Goal: Information Seeking & Learning: Learn about a topic

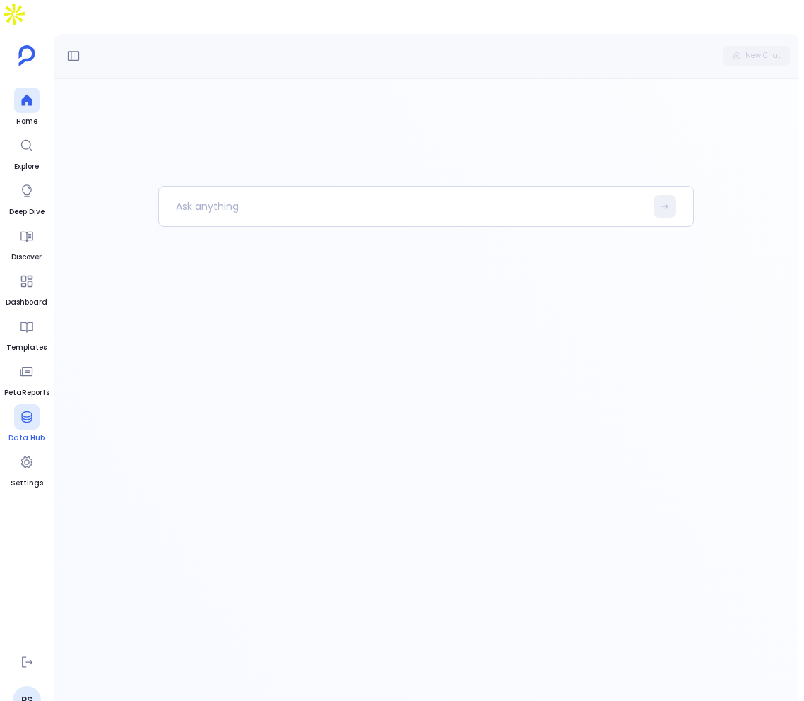
click at [37, 404] on div at bounding box center [26, 416] width 25 height 25
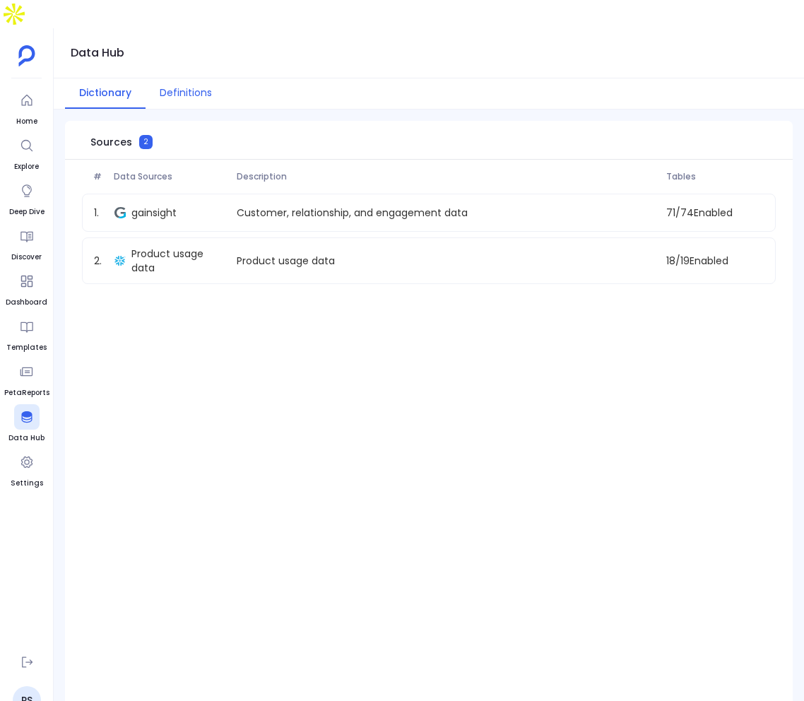
click at [189, 78] on button "Definitions" at bounding box center [186, 93] width 81 height 30
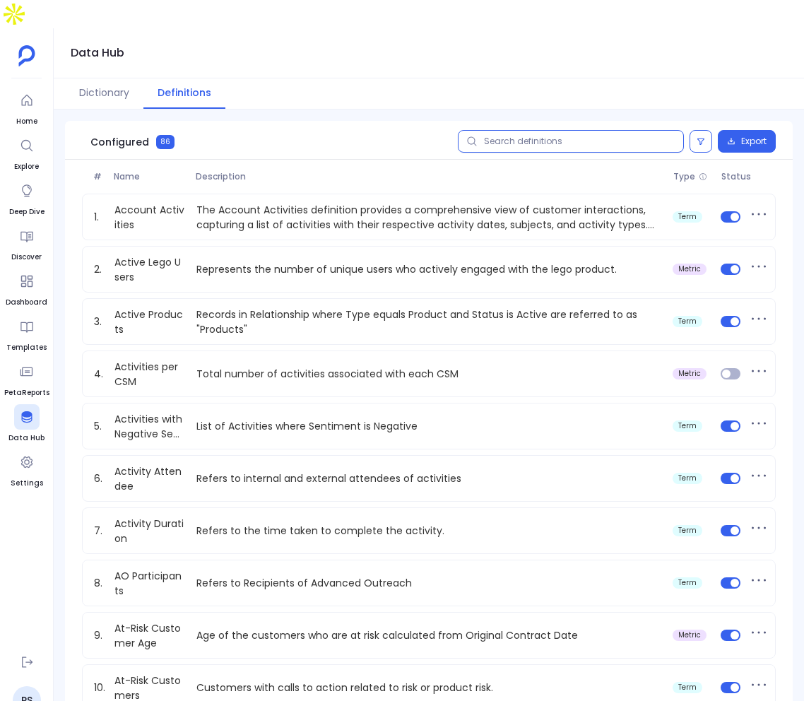
click at [564, 130] on input "text" at bounding box center [571, 141] width 226 height 23
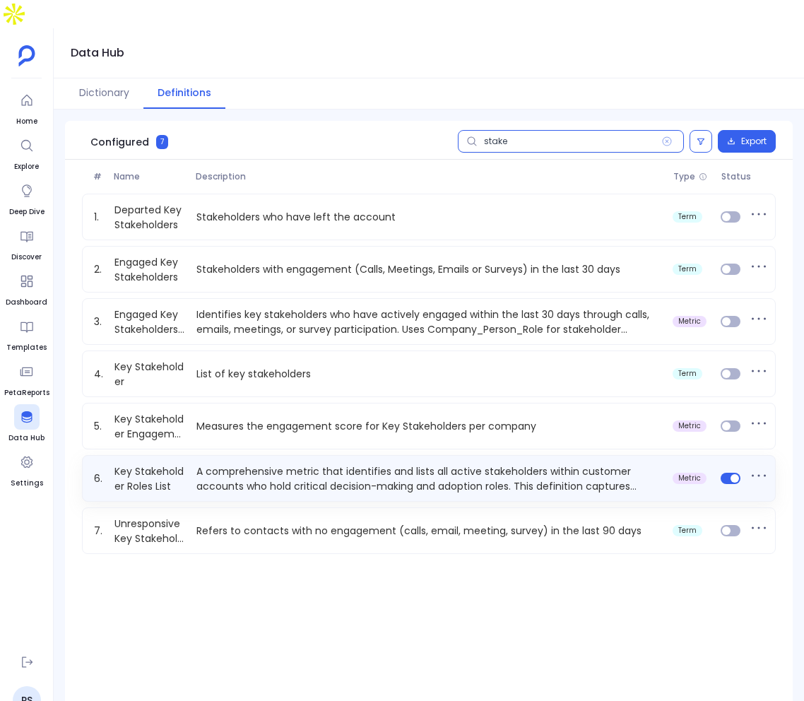
type input "stake"
click at [321, 464] on p "A comprehensive metric that identifies and lists all active stakeholders within…" at bounding box center [429, 478] width 477 height 28
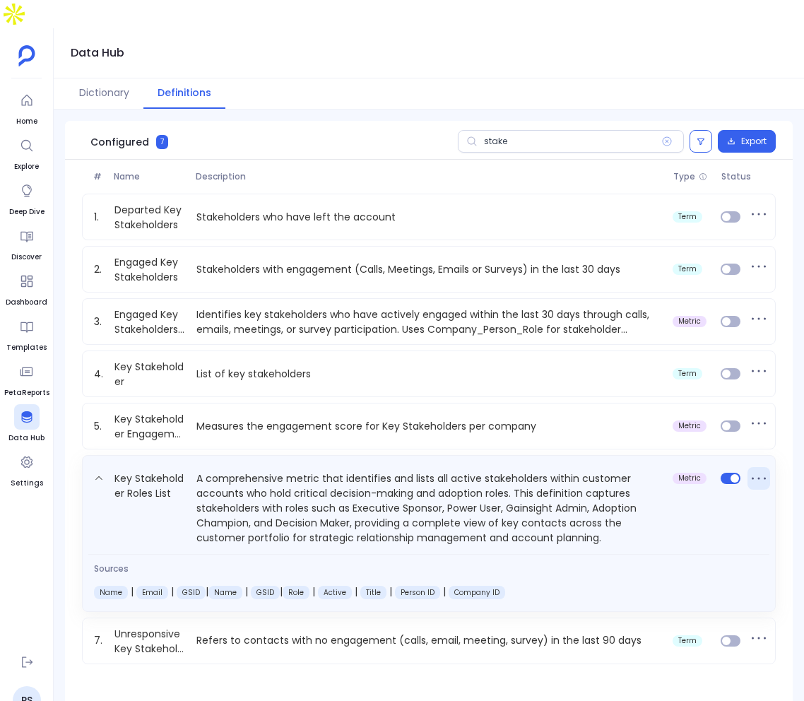
click at [759, 467] on icon at bounding box center [758, 478] width 23 height 23
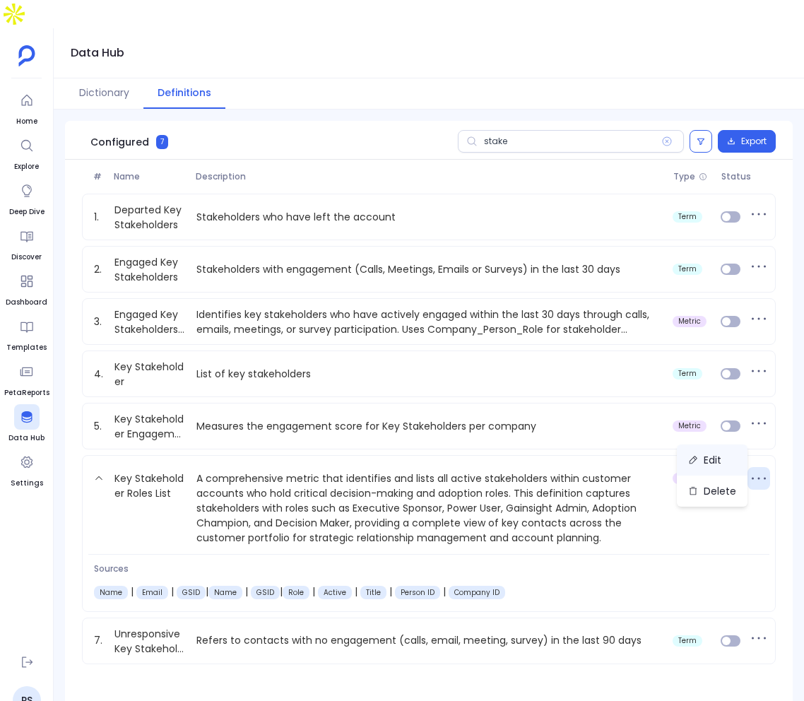
click at [713, 451] on button "Edit" at bounding box center [712, 459] width 71 height 31
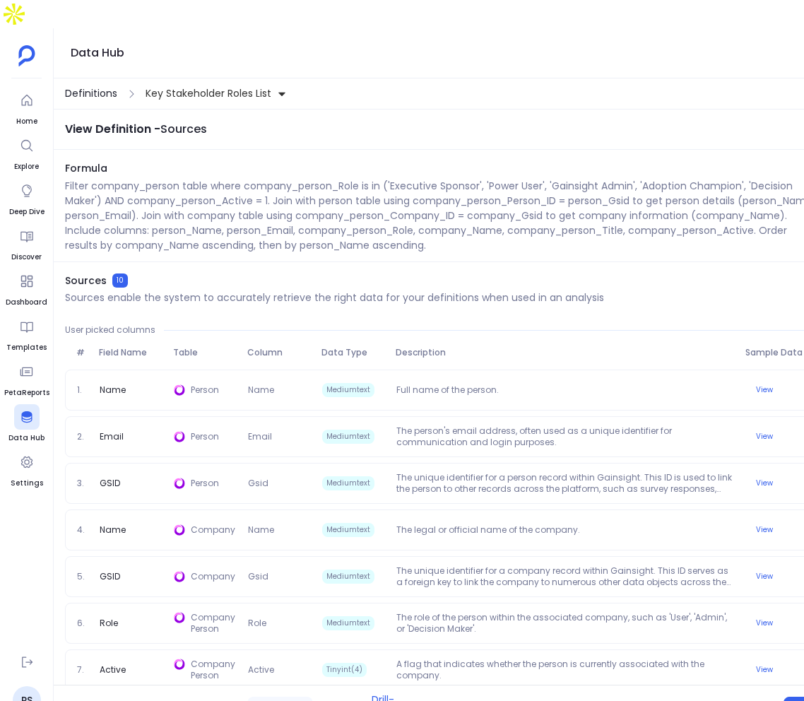
click at [88, 86] on span "Definitions" at bounding box center [91, 93] width 52 height 15
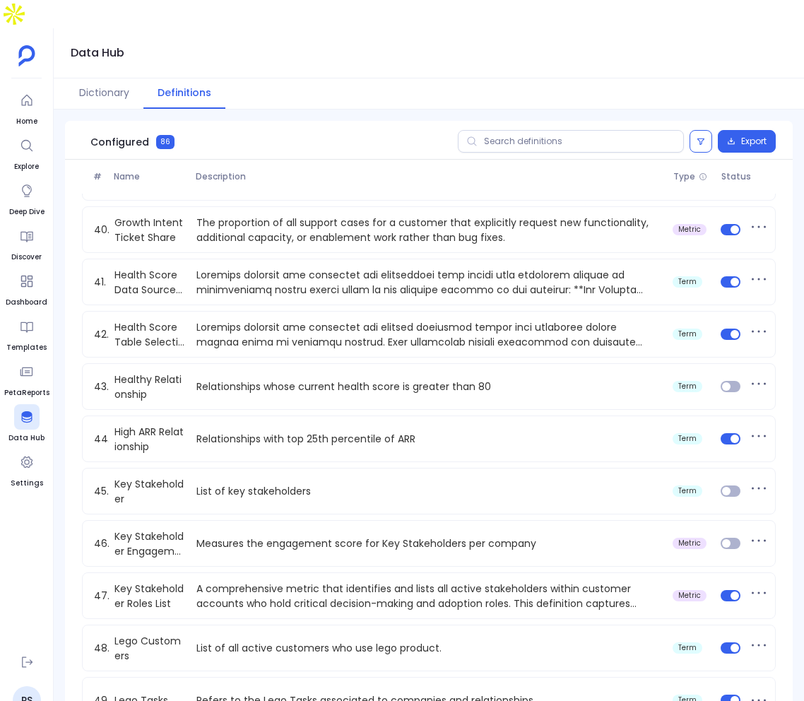
scroll to position [2227, 0]
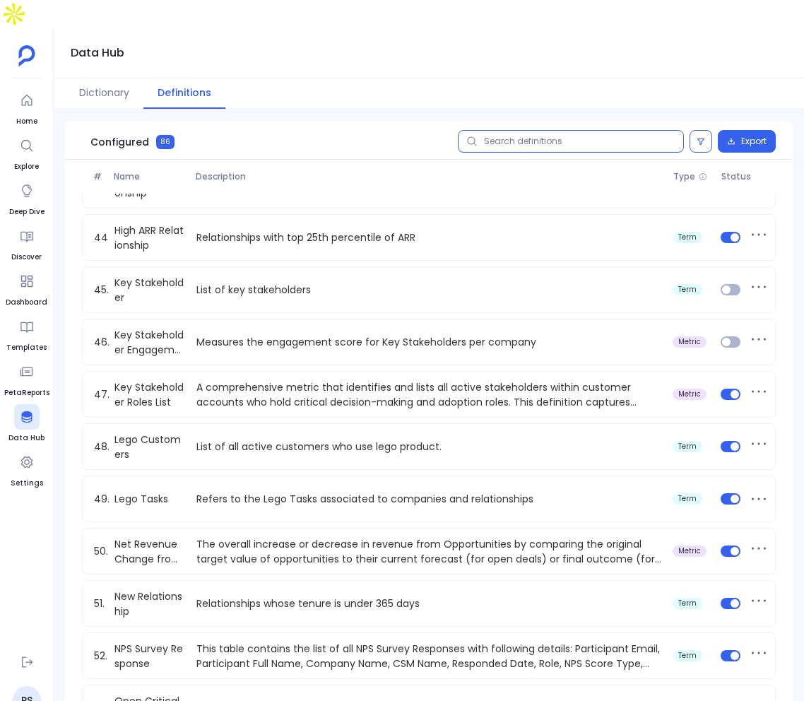
click at [603, 130] on input "text" at bounding box center [571, 141] width 226 height 23
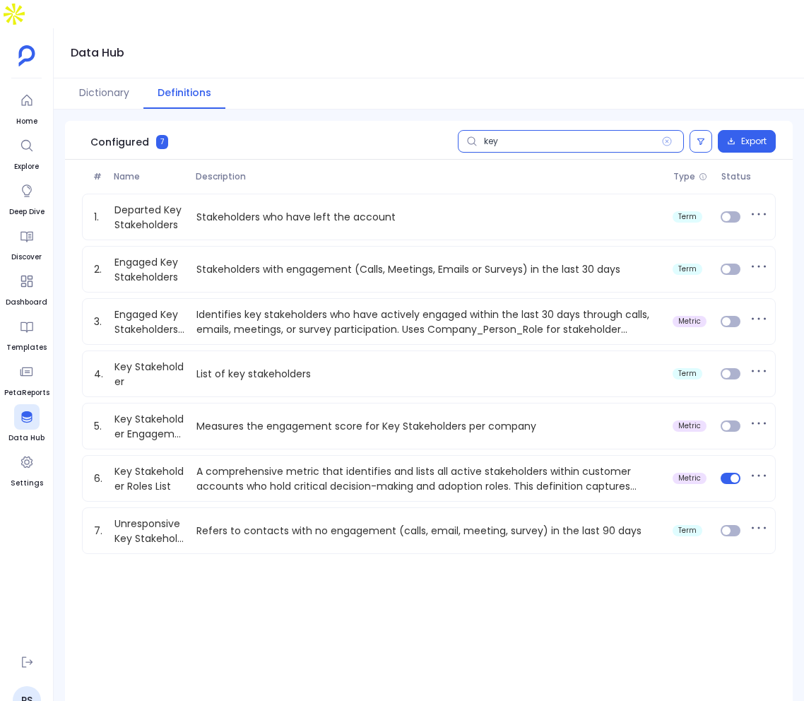
scroll to position [0, 0]
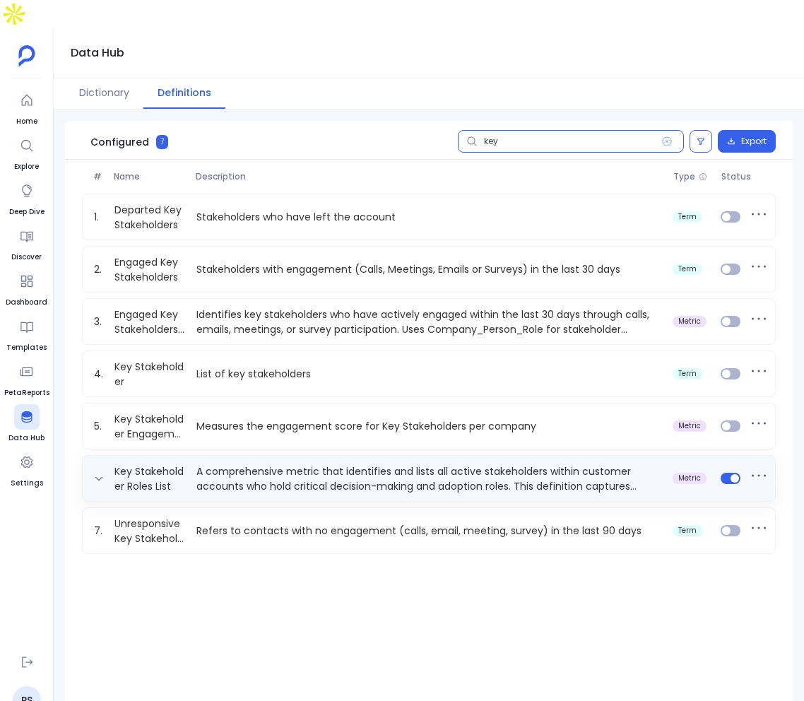
type input "key"
click at [460, 464] on p "A comprehensive metric that identifies and lists all active stakeholders within…" at bounding box center [429, 478] width 477 height 28
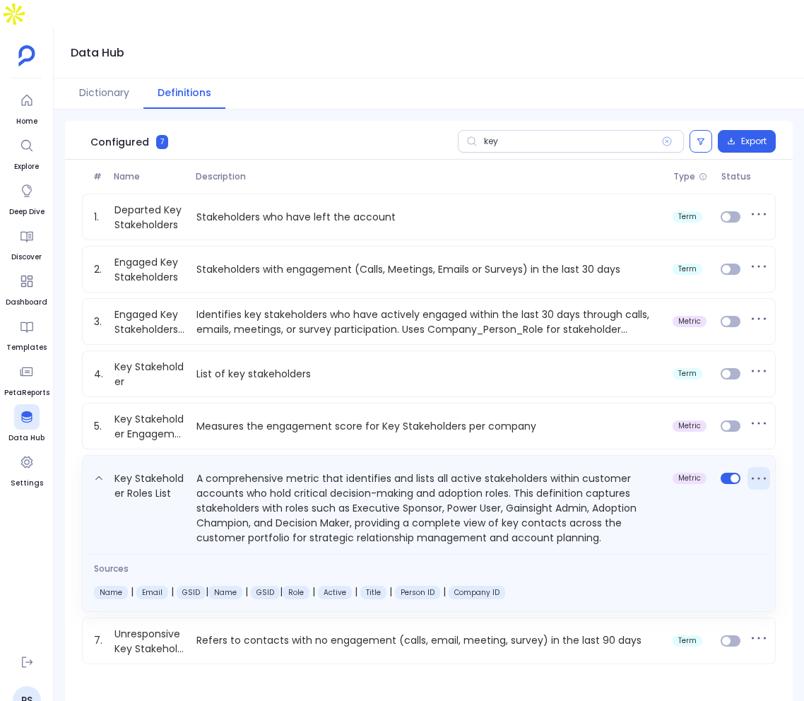
click at [755, 467] on icon at bounding box center [758, 478] width 23 height 23
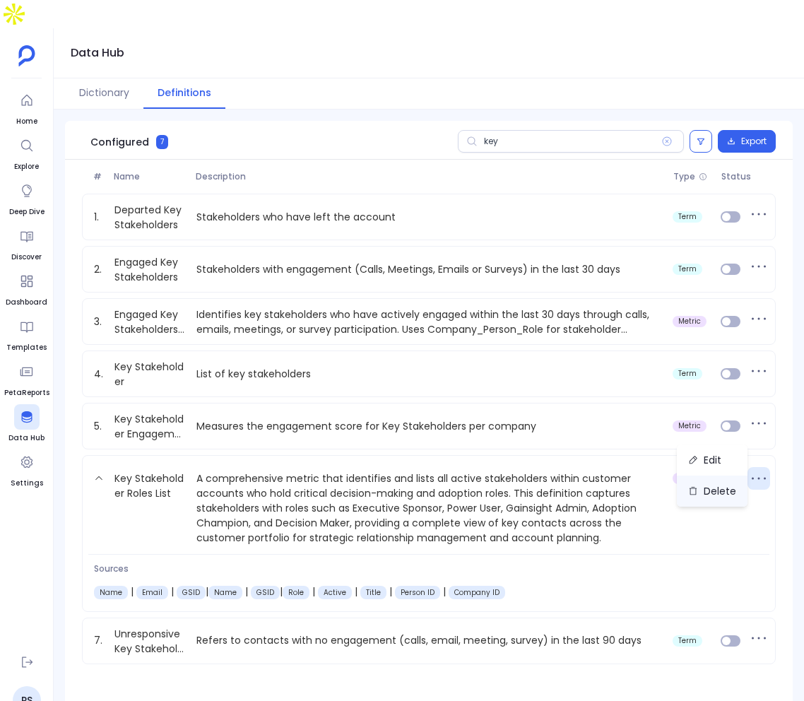
click at [735, 487] on button "Delete" at bounding box center [712, 490] width 71 height 31
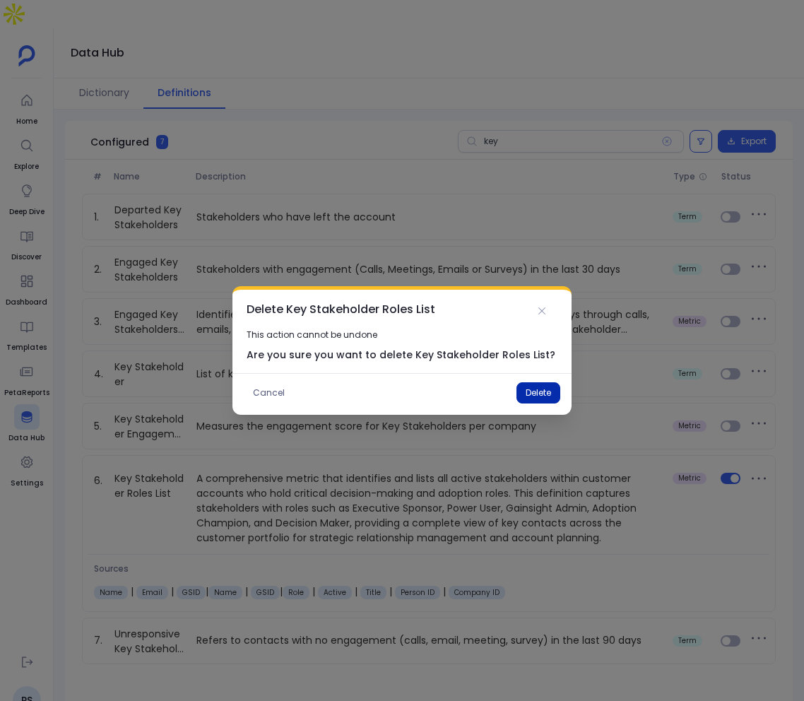
click at [545, 399] on button "Delete" at bounding box center [538, 392] width 44 height 21
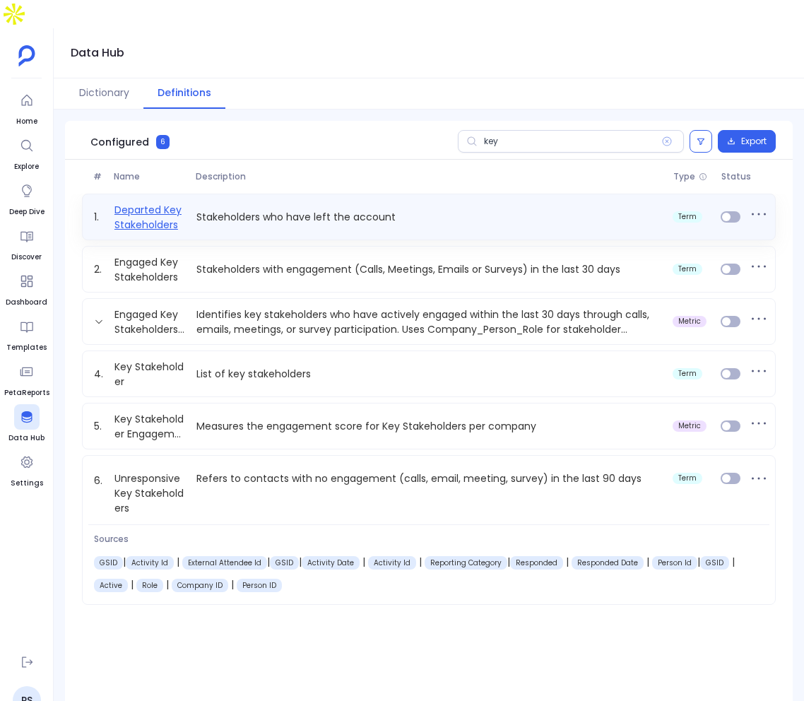
drag, startPoint x: 204, startPoint y: 291, endPoint x: 150, endPoint y: 198, distance: 107.9
click at [177, 262] on div "1. Departed Key Stakeholders Stakeholders who have left the account term 2. Eng…" at bounding box center [429, 399] width 728 height 411
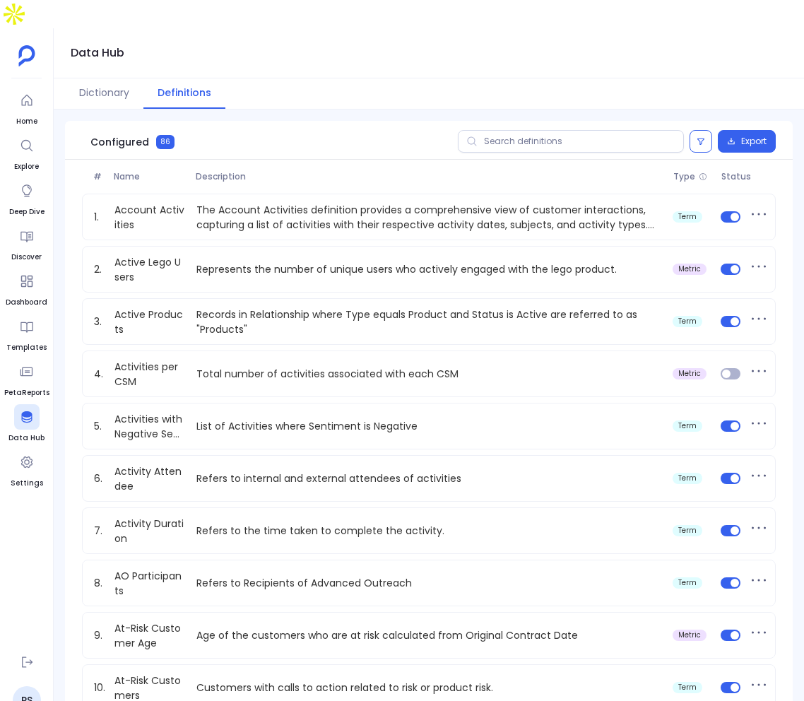
click at [550, 121] on div "Configured 86 Export" at bounding box center [429, 140] width 728 height 39
click at [541, 130] on input "text" at bounding box center [571, 141] width 226 height 23
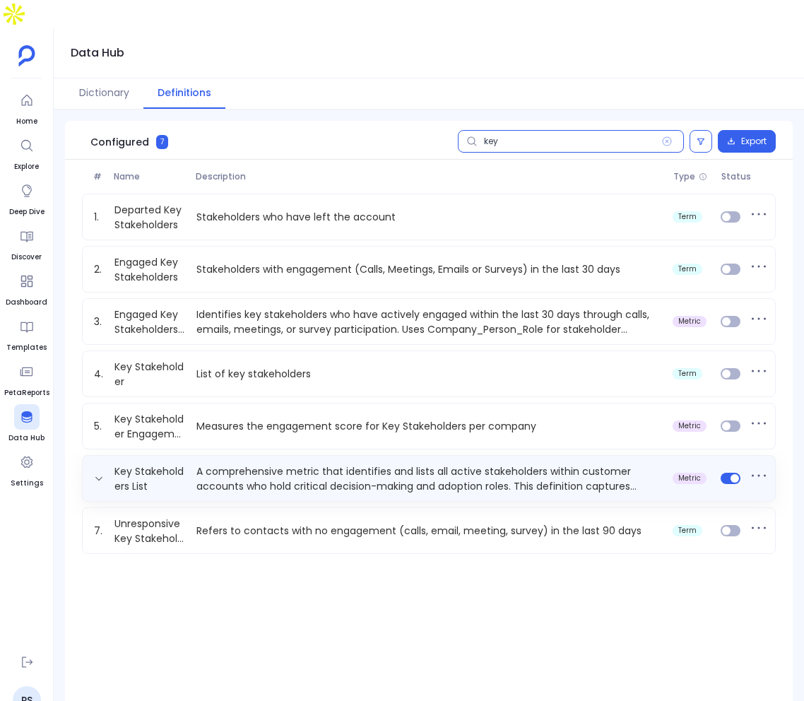
type input "key"
click at [493, 464] on p "A comprehensive metric that identifies and lists all active stakeholders within…" at bounding box center [429, 478] width 477 height 28
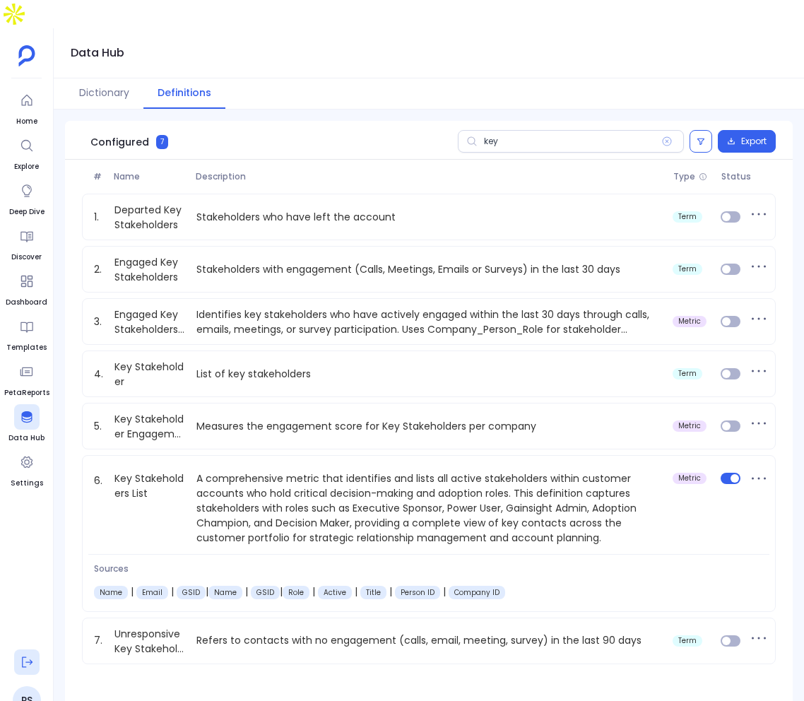
click at [34, 649] on button at bounding box center [26, 661] width 25 height 25
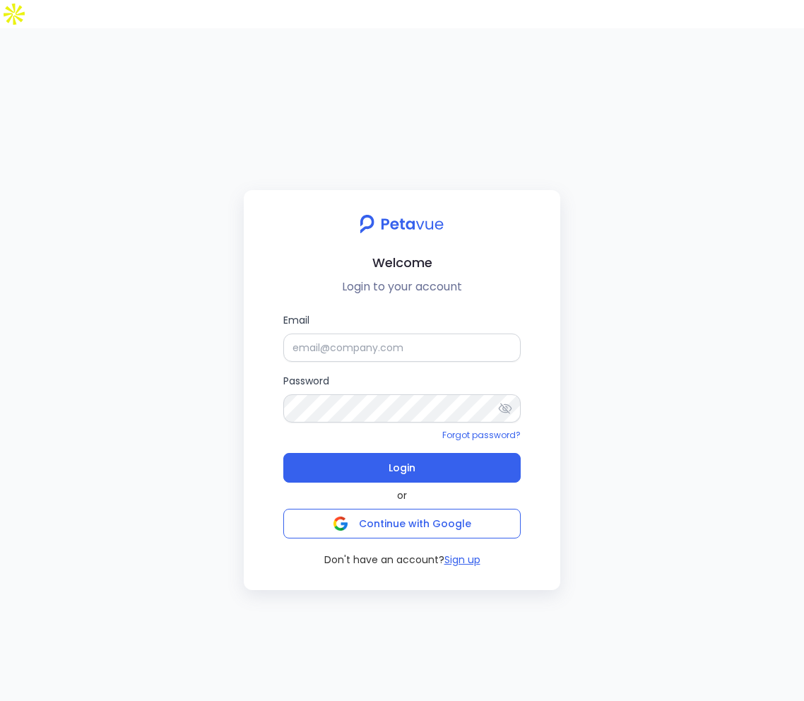
click at [370, 312] on label "Email" at bounding box center [401, 336] width 237 height 49
click at [370, 333] on input "Email" at bounding box center [401, 347] width 237 height 28
click at [369, 333] on input "Email" at bounding box center [401, 347] width 237 height 28
type input "support_eval_ts@petavue.com"
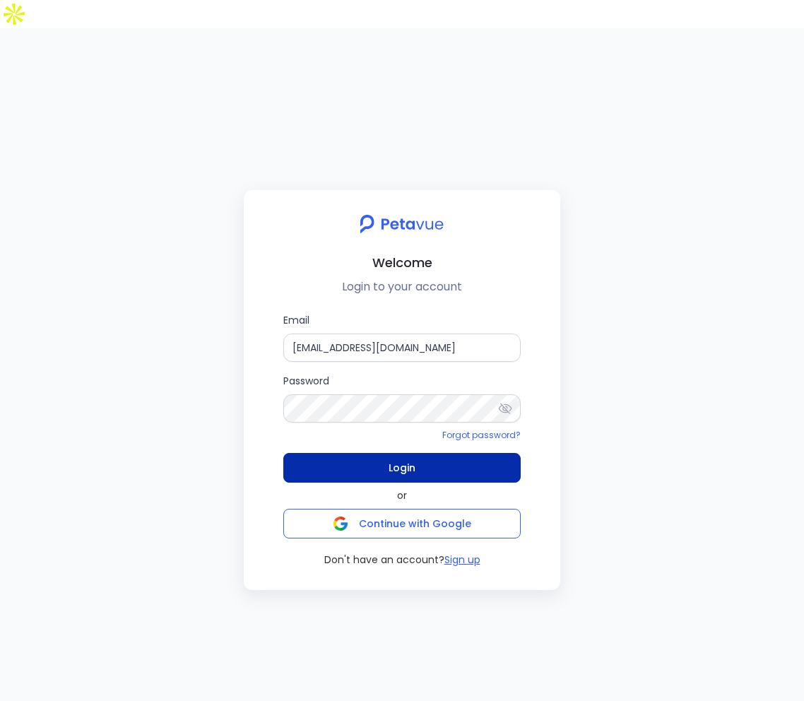
click at [384, 453] on button "Login" at bounding box center [401, 468] width 237 height 30
